Goal: Task Accomplishment & Management: Manage account settings

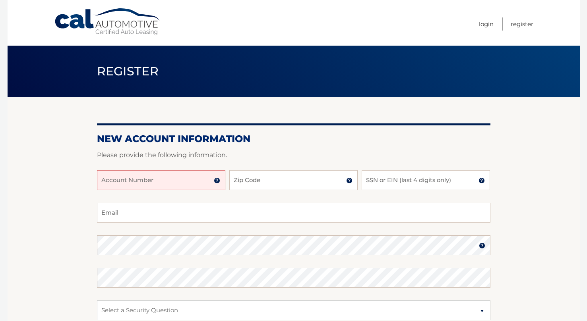
click at [177, 183] on input "Account Number" at bounding box center [161, 180] width 128 height 20
paste input "44455995219"
type input "44455995219"
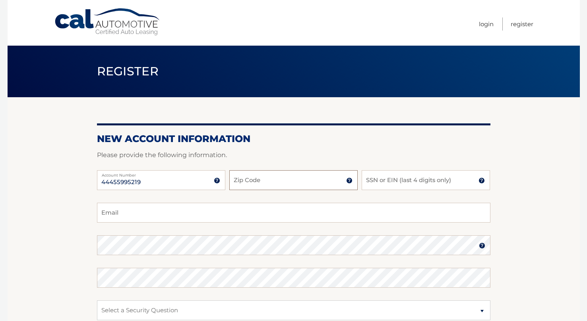
click at [299, 185] on input "Zip Code" at bounding box center [293, 180] width 128 height 20
type input "33139"
type input "6098"
type input "blake535@aol.com"
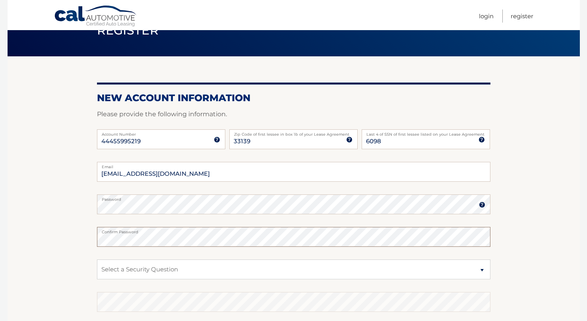
scroll to position [102, 0]
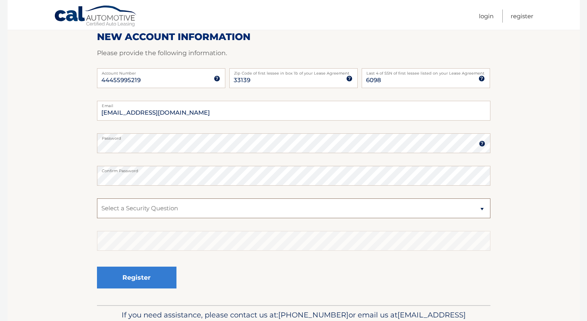
select select "1"
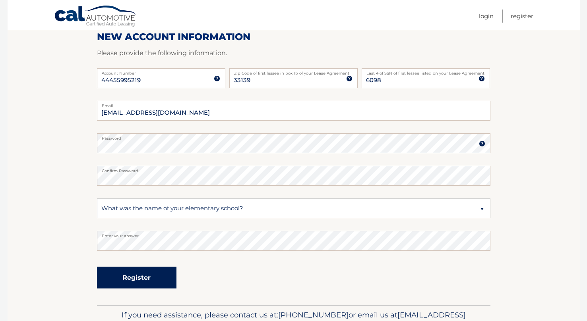
click at [134, 282] on button "Register" at bounding box center [136, 278] width 79 height 22
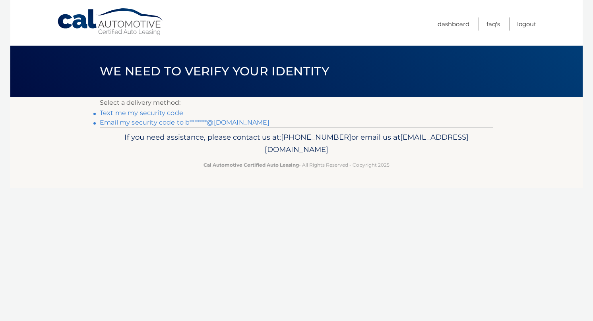
click at [160, 123] on link "Email my security code to b*******@aol.com" at bounding box center [185, 123] width 170 height 8
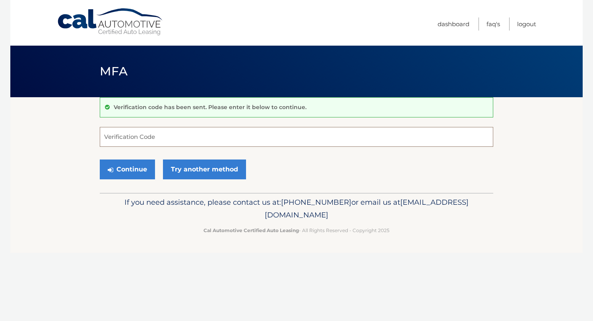
click at [156, 142] on input "Verification Code" at bounding box center [296, 137] width 393 height 20
paste input "370417"
type input "370417"
click at [127, 169] on button "Continue" at bounding box center [127, 170] width 55 height 20
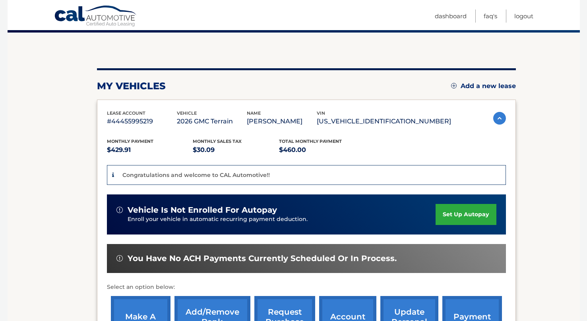
scroll to position [75, 0]
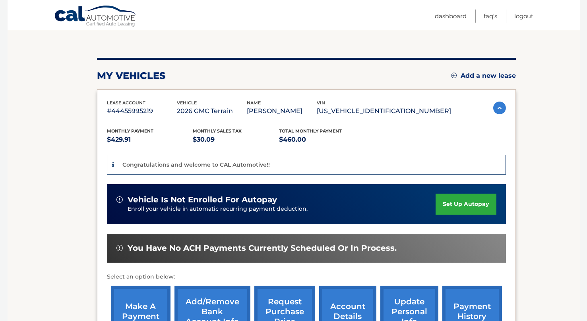
click at [500, 110] on img at bounding box center [499, 108] width 13 height 13
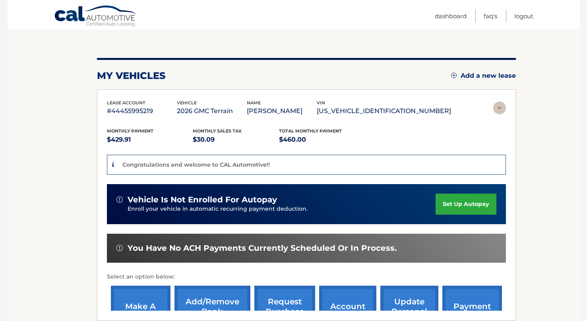
scroll to position [0, 0]
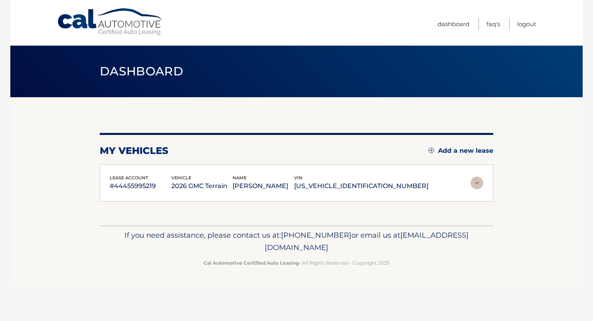
click at [472, 182] on img at bounding box center [476, 183] width 13 height 13
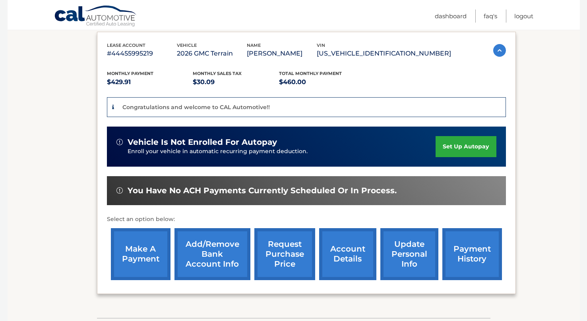
scroll to position [100, 0]
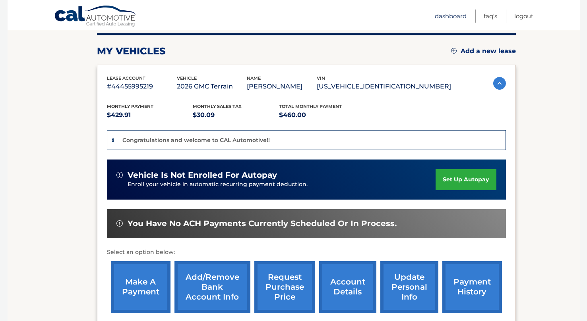
click at [453, 21] on link "Dashboard" at bounding box center [451, 16] width 32 height 13
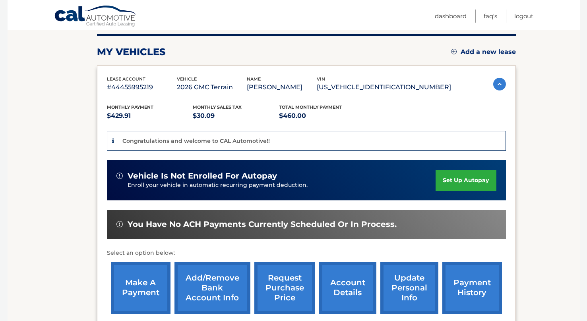
scroll to position [169, 0]
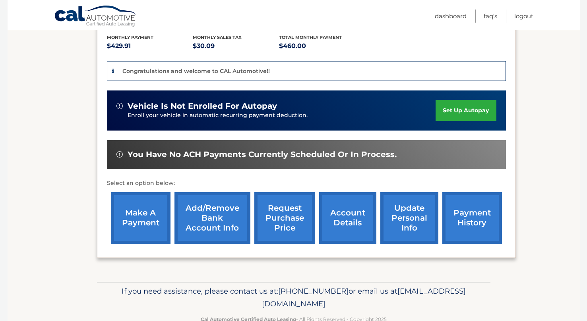
click at [147, 217] on link "make a payment" at bounding box center [141, 218] width 60 height 52
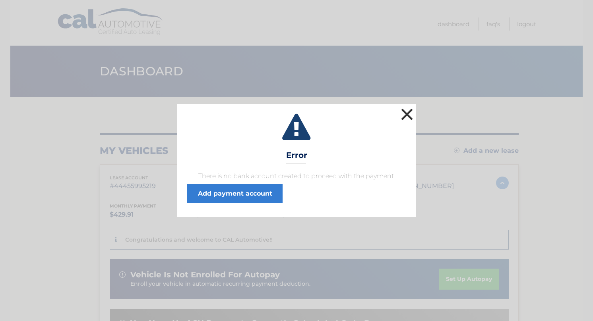
click at [402, 111] on button "×" at bounding box center [407, 114] width 16 height 16
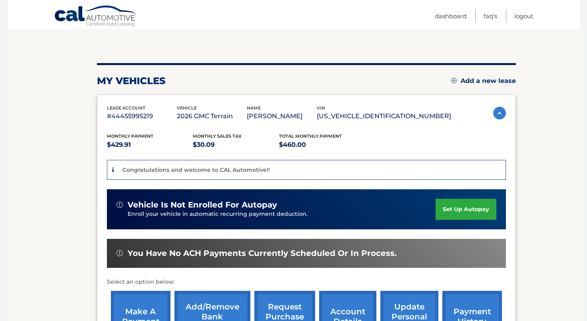
scroll to position [143, 0]
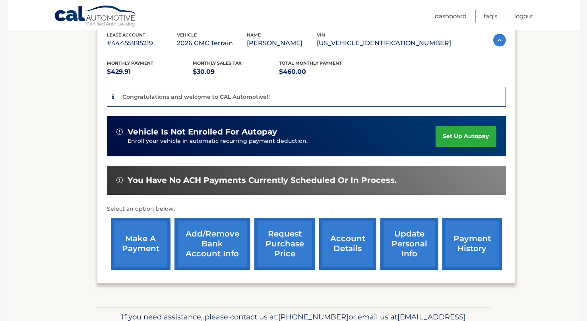
click at [336, 244] on link "account details" at bounding box center [347, 244] width 57 height 52
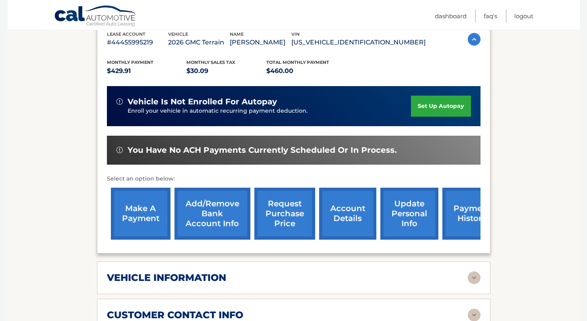
scroll to position [308, 0]
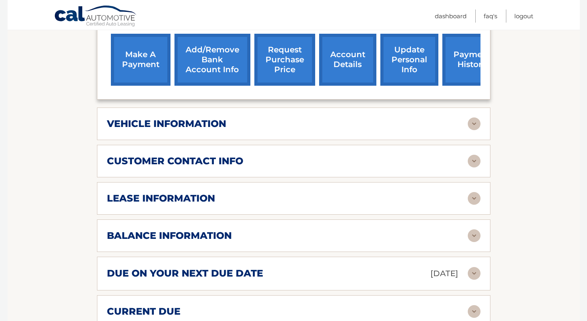
click at [348, 120] on div "vehicle information" at bounding box center [287, 124] width 361 height 12
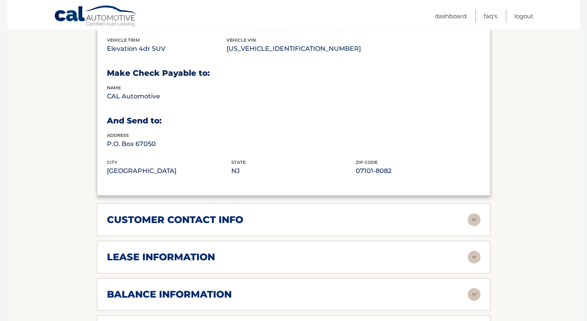
scroll to position [510, 0]
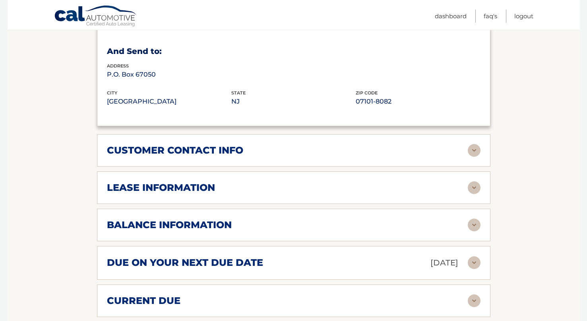
click at [247, 177] on div "lease information Contract Start Date Aug 02, 2025 Term 36 Maturity Date Aug 02…" at bounding box center [293, 188] width 393 height 33
click at [422, 185] on div "lease information" at bounding box center [287, 188] width 361 height 12
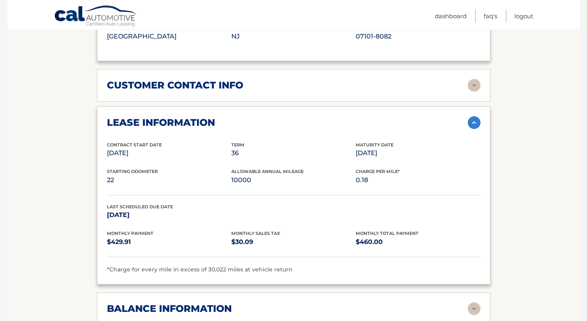
scroll to position [505, 0]
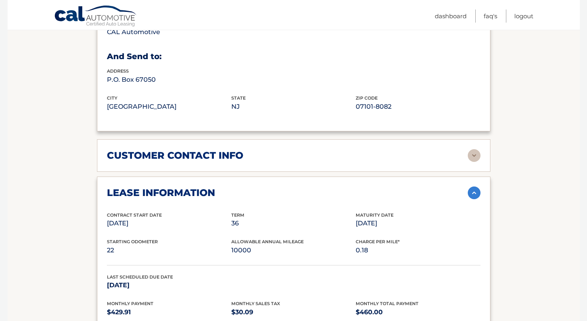
click at [320, 152] on div "customer contact info" at bounding box center [287, 156] width 361 height 12
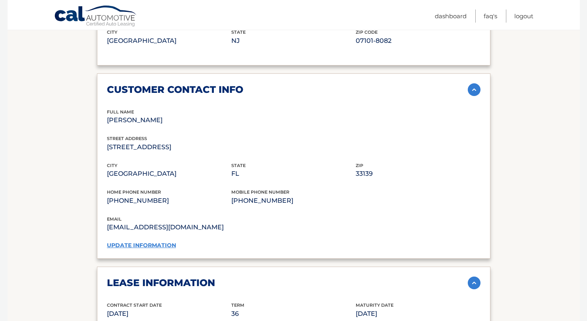
scroll to position [576, 0]
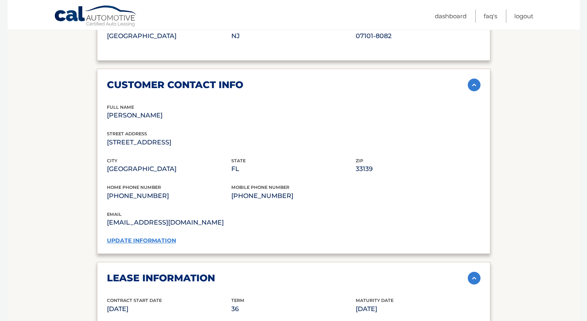
click at [128, 237] on link "update information" at bounding box center [141, 240] width 69 height 7
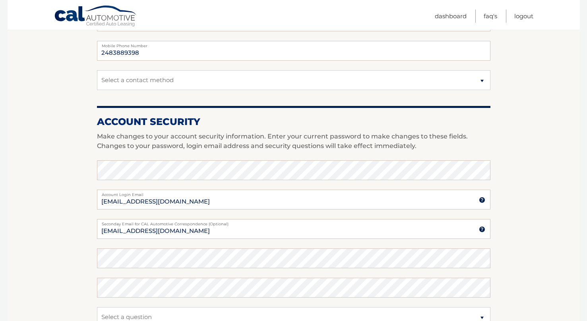
scroll to position [37, 0]
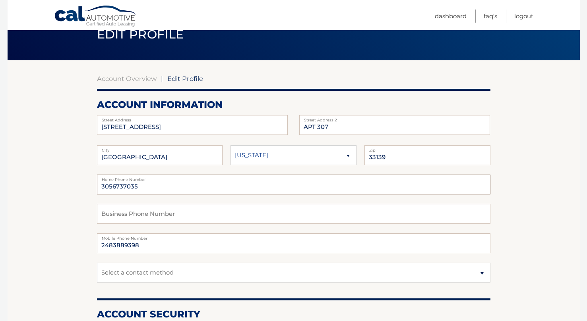
click at [145, 187] on input "3056737035" at bounding box center [293, 185] width 393 height 20
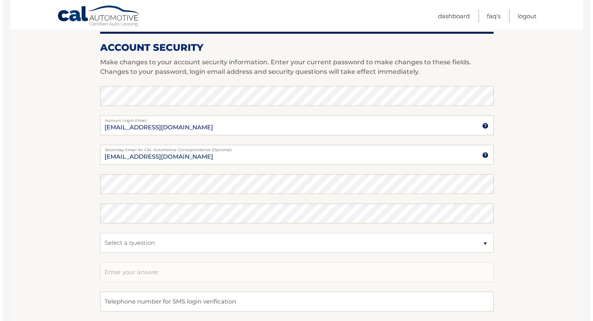
scroll to position [414, 0]
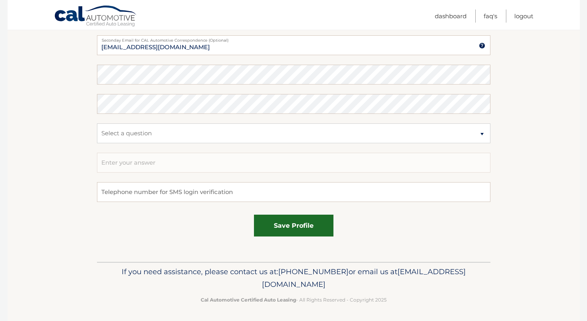
type input "2483889398"
click at [298, 223] on button "save profile" at bounding box center [293, 226] width 79 height 22
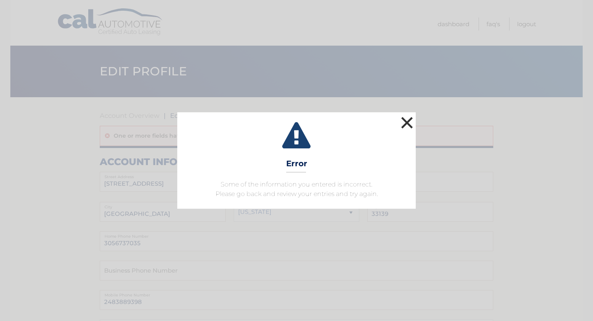
click at [411, 120] on button "×" at bounding box center [407, 123] width 16 height 16
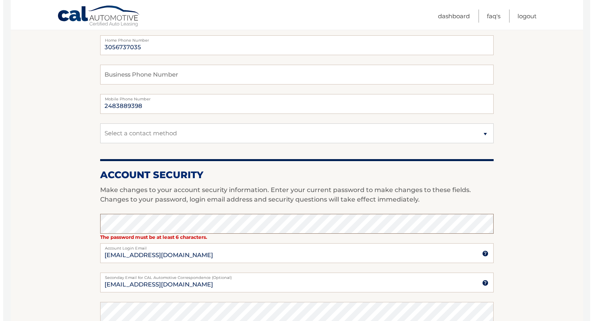
scroll to position [352, 0]
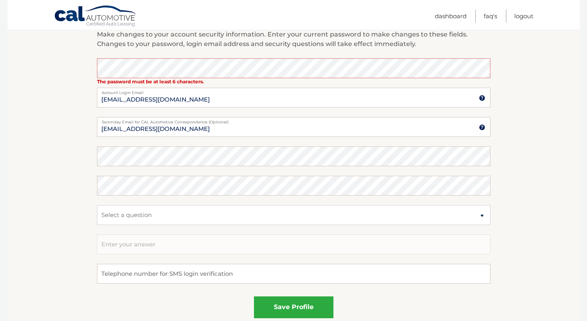
click at [526, 158] on section "Account Overview | Edit Profile One or more fields have an error. account infor…" at bounding box center [294, 44] width 572 height 599
click at [293, 312] on button "save profile" at bounding box center [293, 308] width 79 height 22
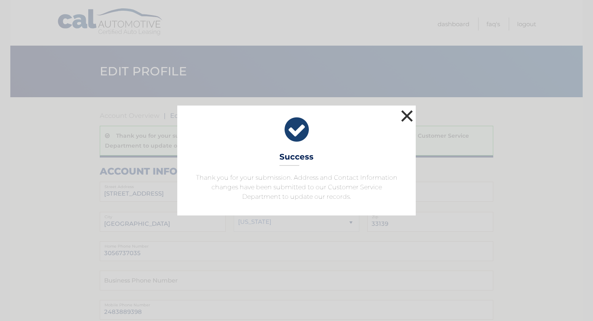
click at [404, 117] on button "×" at bounding box center [407, 116] width 16 height 16
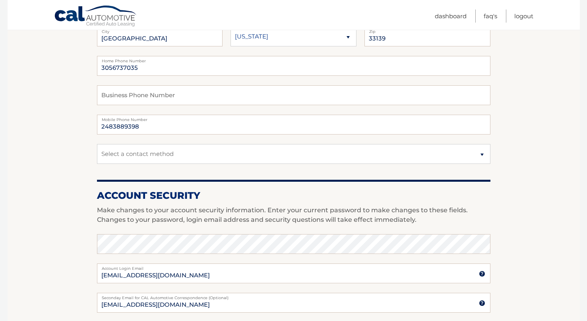
scroll to position [112, 0]
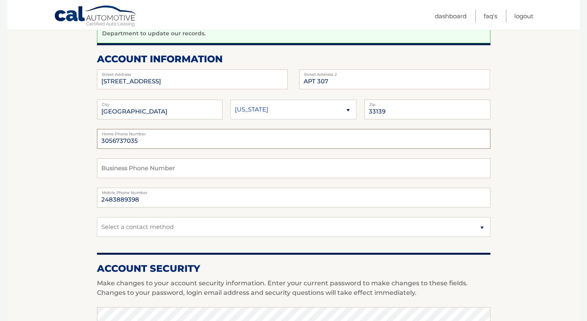
drag, startPoint x: 177, startPoint y: 141, endPoint x: 69, endPoint y: 143, distance: 108.5
click at [69, 143] on section "Account Overview | Edit Profile Thank you for your submission. Address and Cont…" at bounding box center [294, 289] width 572 height 608
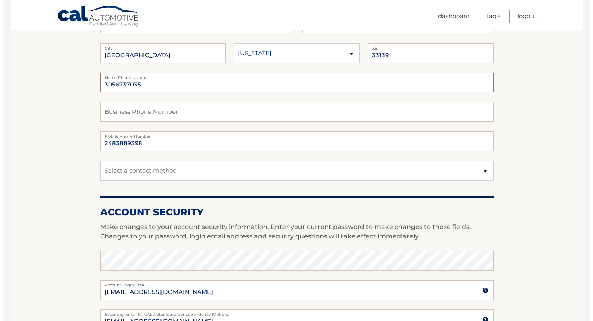
scroll to position [443, 0]
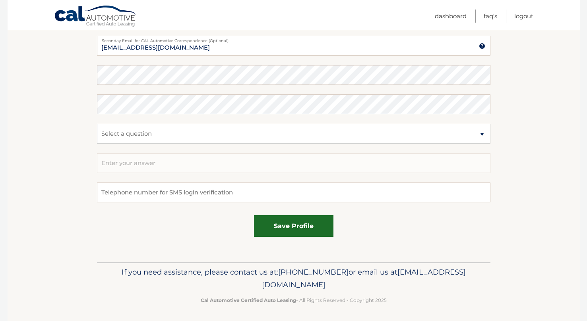
click at [288, 234] on button "save profile" at bounding box center [293, 226] width 79 height 22
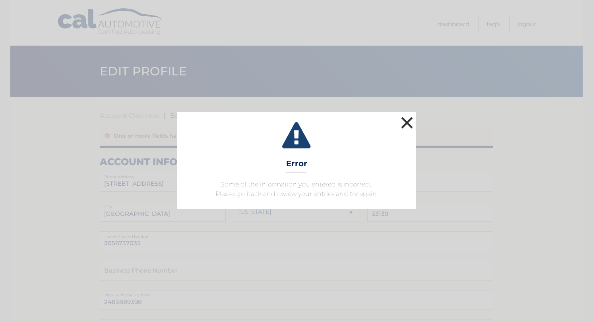
click at [408, 127] on button "×" at bounding box center [407, 123] width 16 height 16
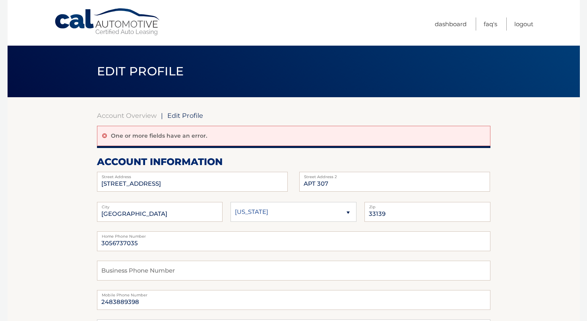
click at [128, 28] on link "Cal Automotive" at bounding box center [107, 22] width 107 height 28
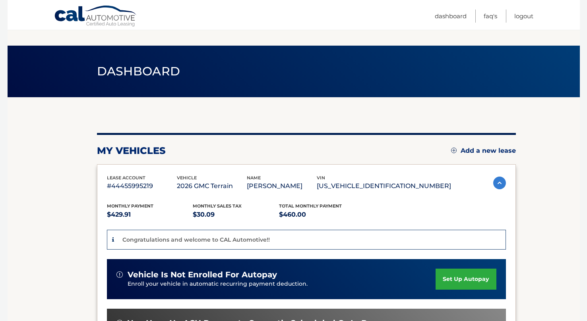
scroll to position [147, 0]
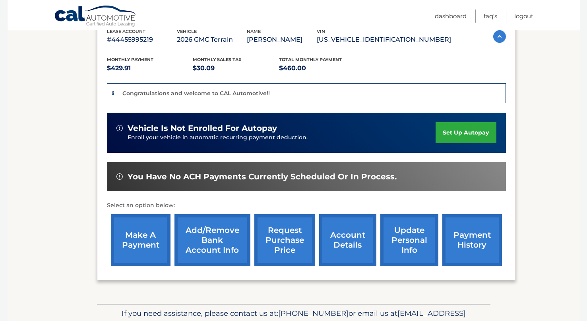
click at [413, 239] on link "update personal info" at bounding box center [409, 241] width 58 height 52
click at [465, 236] on link "payment history" at bounding box center [472, 241] width 60 height 52
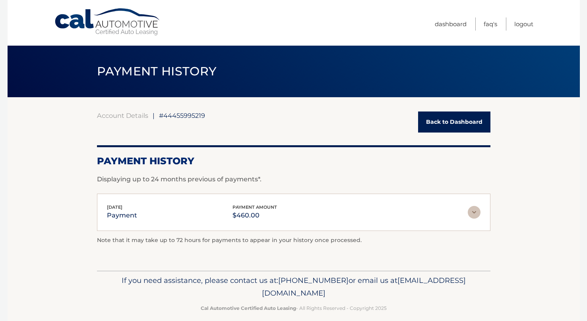
click at [474, 215] on img at bounding box center [474, 212] width 13 height 13
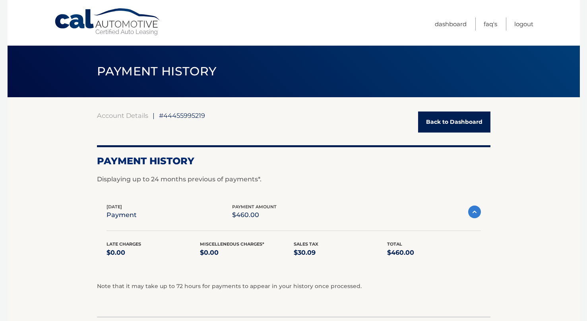
click at [452, 128] on link "Back to Dashboard" at bounding box center [454, 122] width 72 height 21
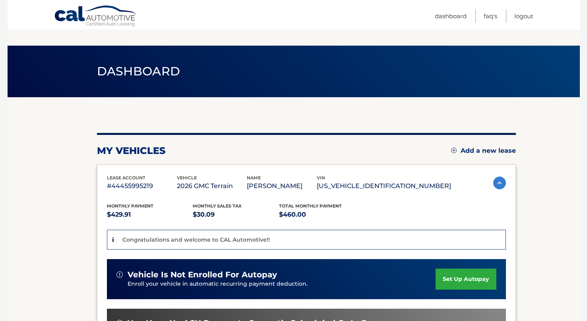
scroll to position [162, 0]
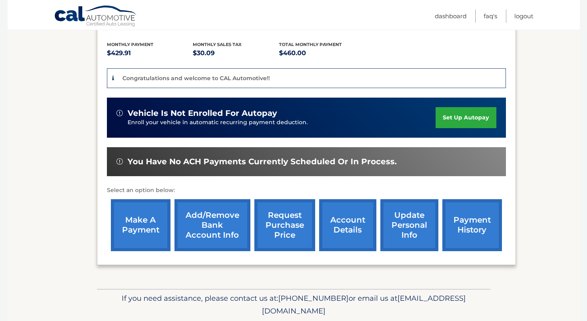
click at [349, 226] on link "account details" at bounding box center [347, 225] width 57 height 52
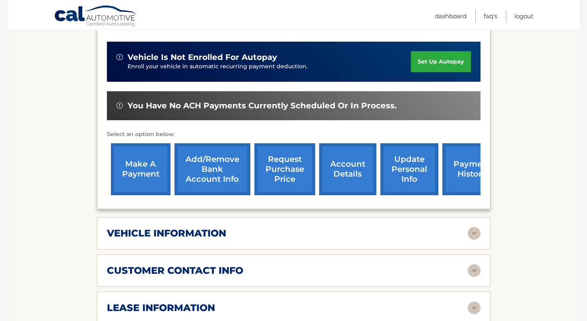
scroll to position [353, 0]
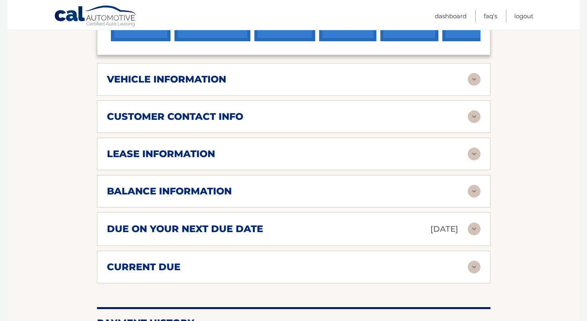
click at [367, 233] on div "due on your next due date Sep 02, 2025" at bounding box center [287, 229] width 361 height 14
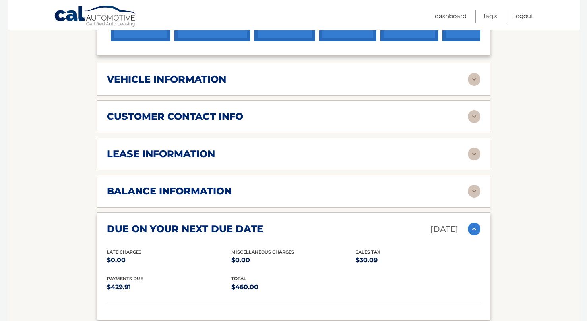
click at [232, 188] on div "balance information" at bounding box center [287, 192] width 361 height 12
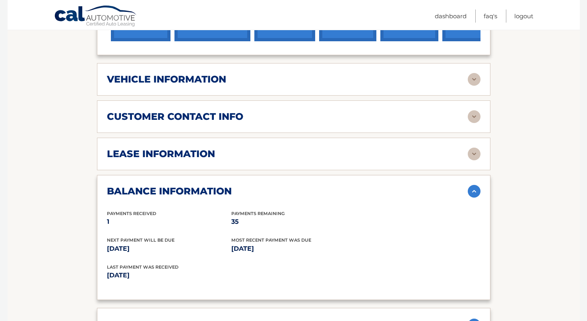
click at [234, 146] on div "lease information Contract Start Date Aug 02, 2025 Term 36 Maturity Date Aug 02…" at bounding box center [293, 154] width 393 height 33
click at [234, 153] on div "lease information" at bounding box center [287, 154] width 361 height 12
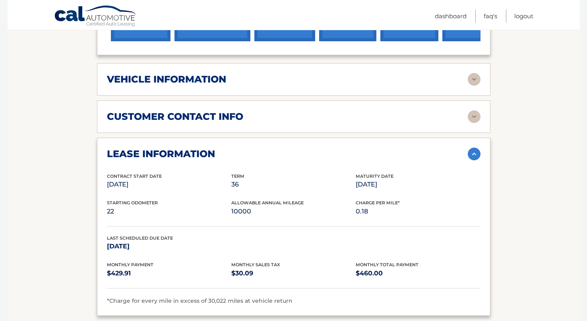
click at [227, 118] on h2 "customer contact info" at bounding box center [175, 117] width 136 height 12
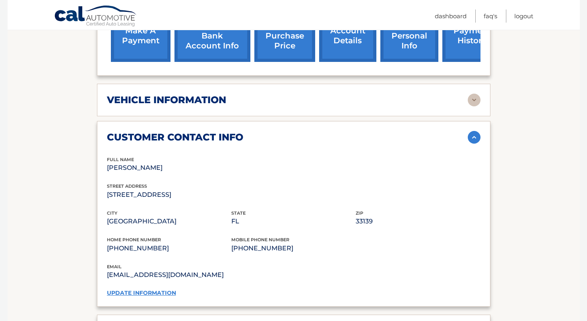
scroll to position [185, 0]
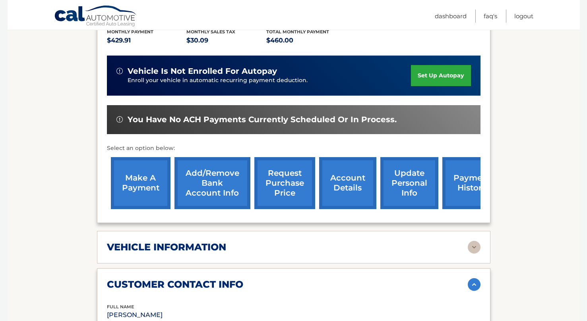
click at [227, 181] on link "Add/Remove bank account info" at bounding box center [212, 183] width 76 height 52
click at [147, 186] on link "make a payment" at bounding box center [141, 183] width 60 height 52
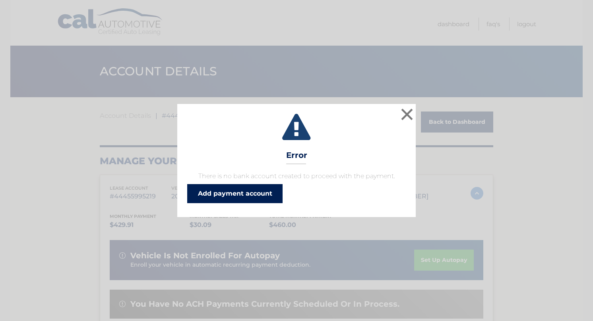
click at [255, 197] on link "Add payment account" at bounding box center [234, 193] width 95 height 19
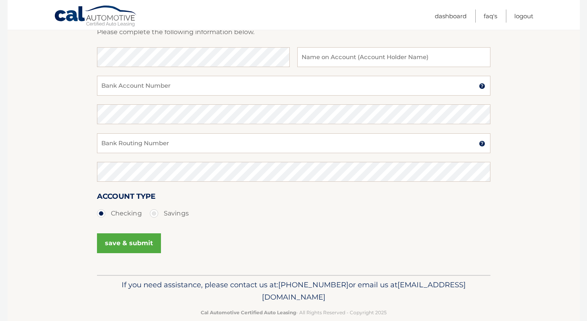
scroll to position [102, 0]
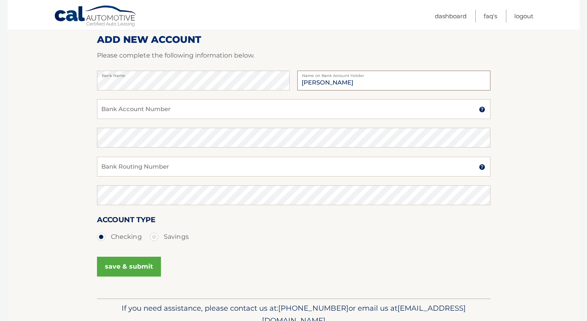
type input "[PERSON_NAME]"
click at [133, 102] on input "Bank Account Number" at bounding box center [293, 109] width 393 height 20
type input "15136126"
click at [136, 163] on input "Bank Routing Number" at bounding box center [293, 167] width 393 height 20
type input "272078365"
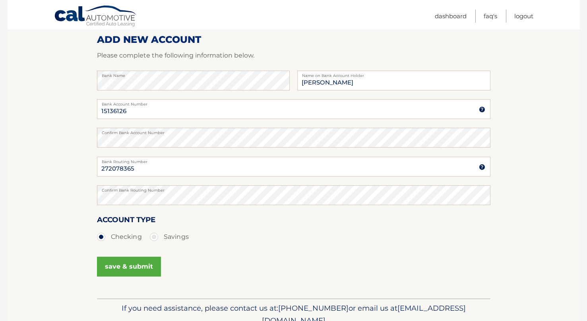
click at [123, 271] on button "save & submit" at bounding box center [129, 267] width 64 height 20
click at [273, 54] on p "Please complete the following information below." at bounding box center [293, 55] width 393 height 11
click at [179, 238] on label "Savings" at bounding box center [169, 237] width 39 height 16
click at [161, 238] on input "Savings" at bounding box center [157, 235] width 8 height 13
radio input "true"
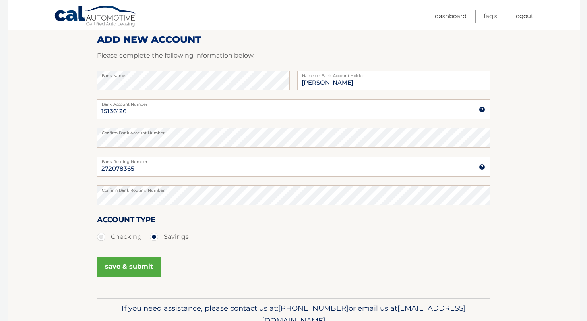
click at [124, 236] on label "Checking" at bounding box center [119, 237] width 45 height 16
click at [108, 236] on input "Checking" at bounding box center [104, 235] width 8 height 13
radio input "true"
click at [137, 270] on button "save & submit" at bounding box center [129, 267] width 64 height 20
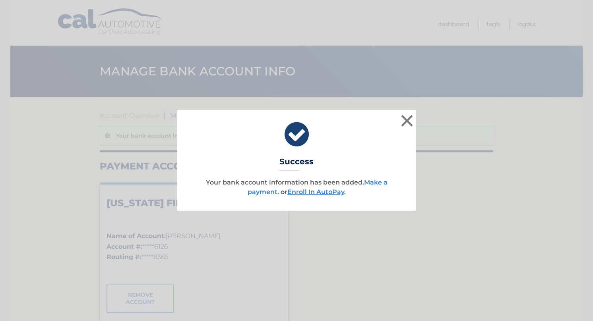
click at [379, 184] on link "Make a payment" at bounding box center [317, 187] width 140 height 17
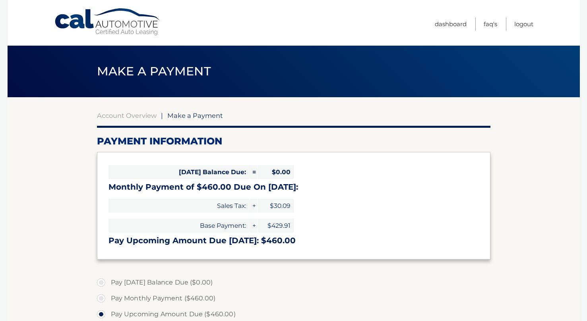
select select "MTNkM2FjYmMtMjY5Mi00NzA4LTk1ZmUtNjlkYzNmYjZlYjUx"
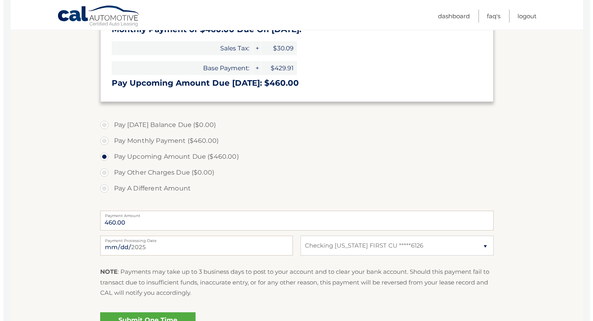
scroll to position [217, 0]
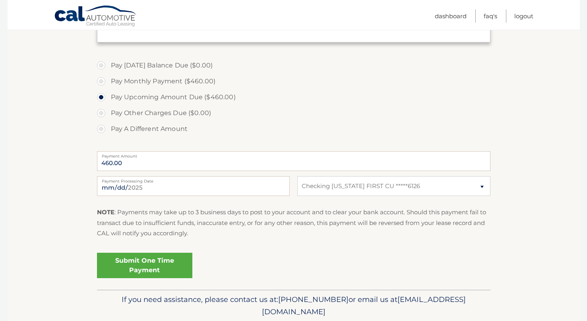
click at [157, 262] on link "Submit One Time Payment" at bounding box center [144, 265] width 95 height 25
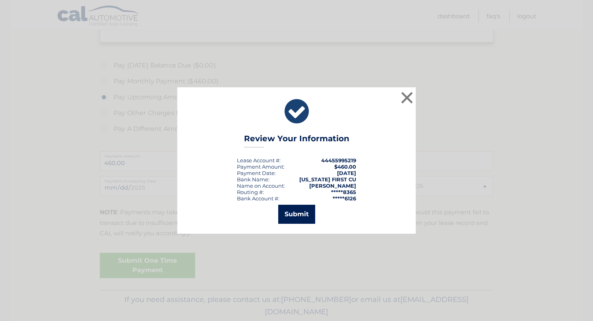
click at [299, 211] on button "Submit" at bounding box center [296, 214] width 37 height 19
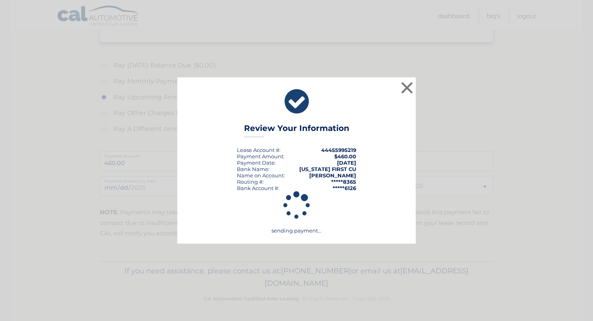
scroll to position [216, 0]
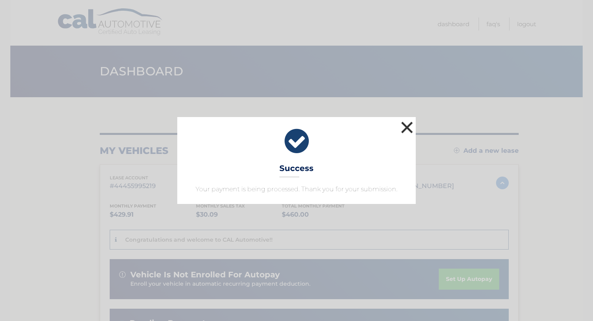
click at [411, 131] on button "×" at bounding box center [407, 128] width 16 height 16
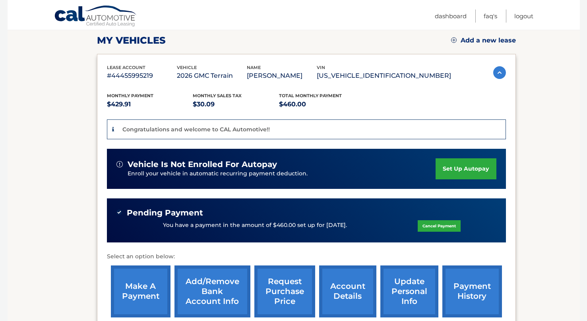
scroll to position [146, 0]
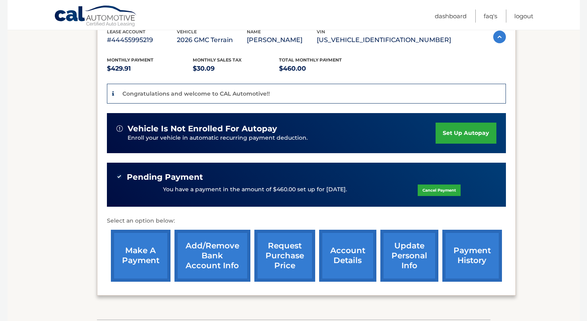
click at [118, 177] on img at bounding box center [119, 177] width 6 height 6
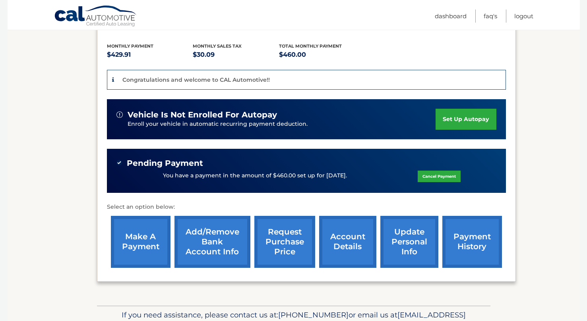
scroll to position [0, 0]
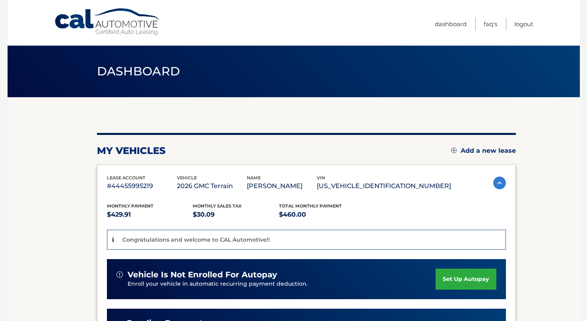
click at [134, 76] on span "Dashboard" at bounding box center [138, 71] width 83 height 15
click at [117, 25] on link "Cal Automotive" at bounding box center [107, 22] width 107 height 28
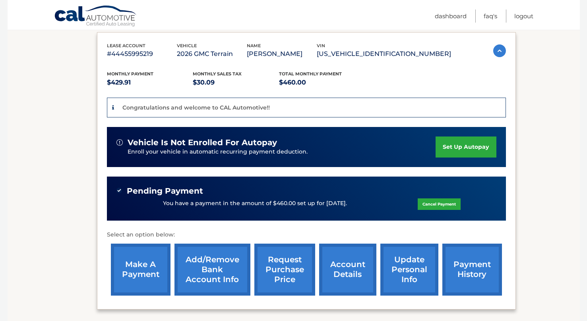
scroll to position [168, 0]
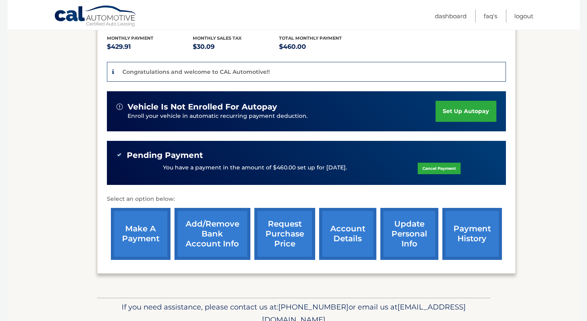
click at [451, 109] on link "set up autopay" at bounding box center [465, 111] width 60 height 21
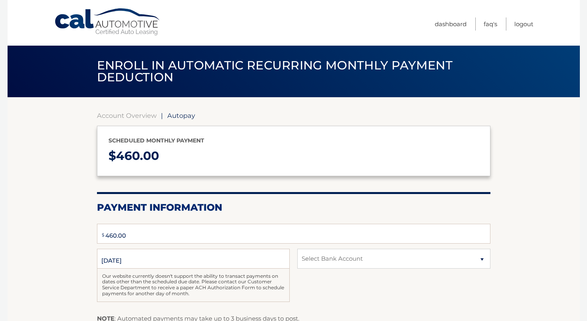
type input "460"
select select "MTNkM2FjYmMtMjY5Mi00NzA4LTk1ZmUtNjlkYzNmYjZlYjUx"
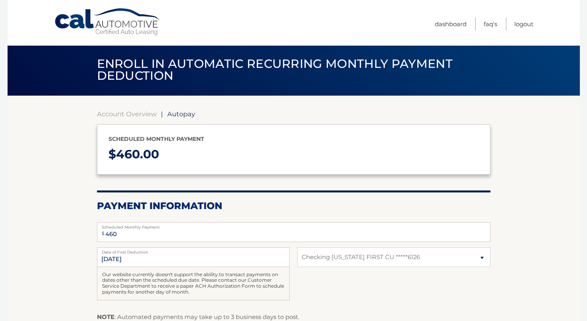
scroll to position [63, 0]
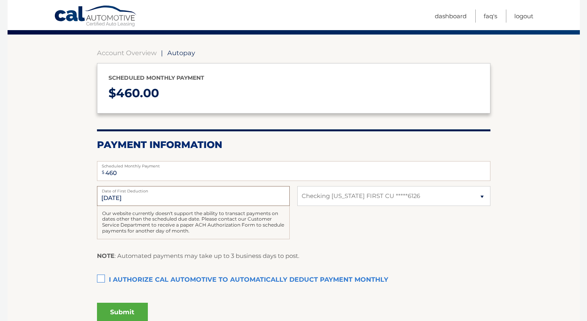
click at [153, 196] on input "9/2/2025" at bounding box center [193, 196] width 193 height 20
click at [109, 199] on input "9/2/2025" at bounding box center [193, 196] width 193 height 20
click at [126, 170] on input "460" at bounding box center [293, 171] width 393 height 20
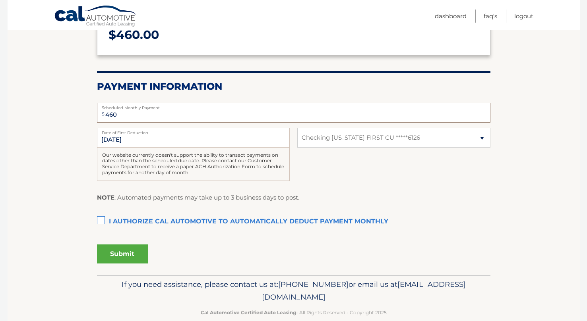
scroll to position [0, 0]
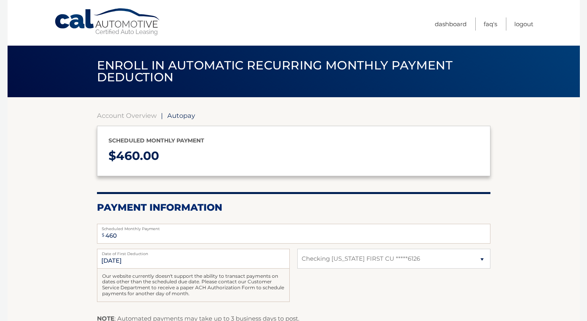
click at [114, 27] on link "Cal Automotive" at bounding box center [107, 22] width 107 height 28
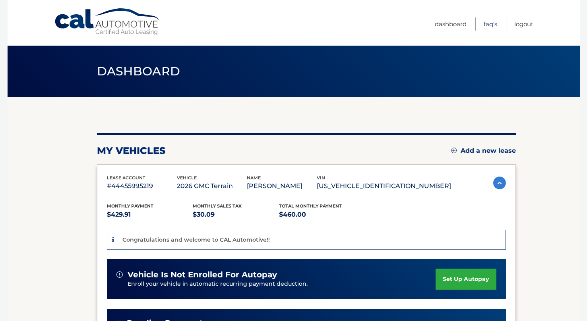
click at [489, 24] on link "FAQ's" at bounding box center [490, 23] width 14 height 13
